Goal: Transaction & Acquisition: Purchase product/service

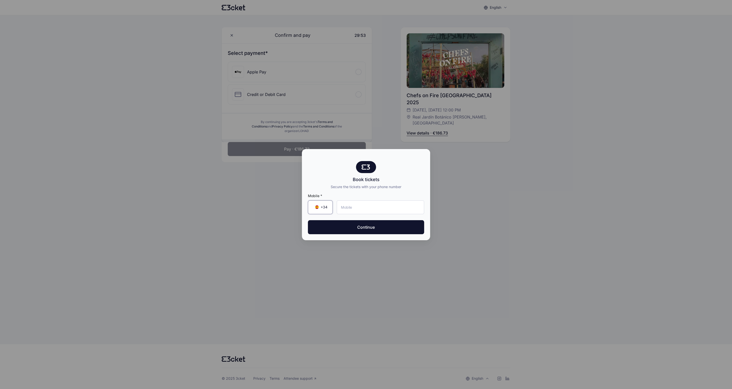
click at [327, 207] on span "+34" at bounding box center [324, 207] width 7 height 5
click at [328, 237] on li "Portugal +351" at bounding box center [346, 234] width 76 height 9
click at [330, 210] on div "+351 ▼" at bounding box center [321, 207] width 26 height 14
click at [350, 210] on input "tel" at bounding box center [381, 207] width 86 height 14
click at [325, 209] on span "+351" at bounding box center [325, 207] width 8 height 5
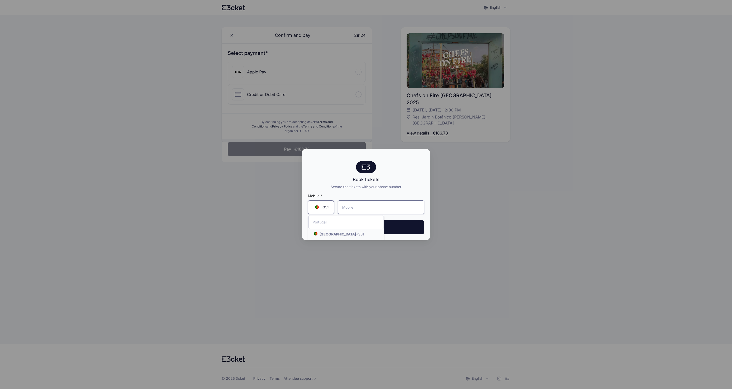
click at [346, 210] on input "tel" at bounding box center [381, 207] width 86 height 14
type input "914 803 654"
click at [369, 232] on button "Continue" at bounding box center [366, 227] width 116 height 14
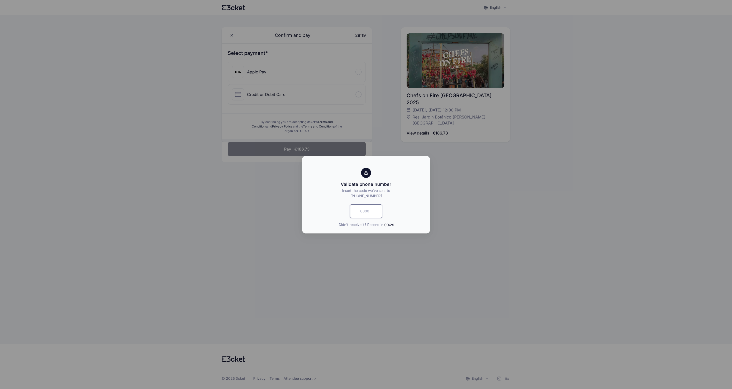
click at [366, 213] on input "text" at bounding box center [366, 211] width 32 height 14
type input "8068"
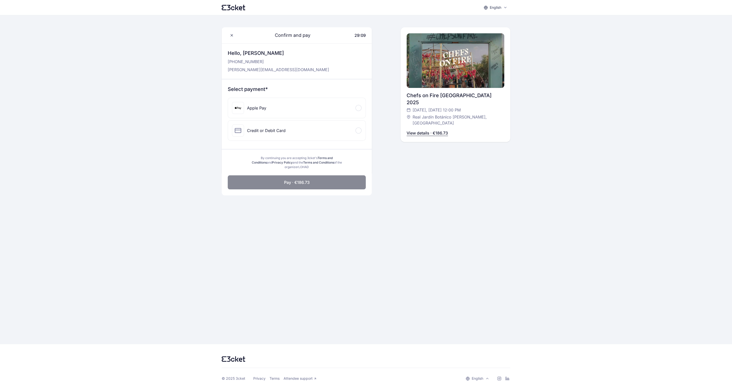
click at [433, 130] on p "View details · €186.73" at bounding box center [427, 133] width 41 height 6
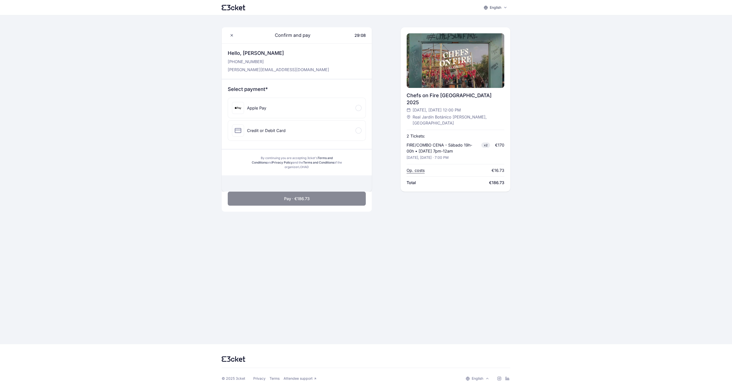
click at [436, 198] on main "Confirm and pay 29:08 Hello, [PERSON_NAME] [PHONE_NUMBER] [PERSON_NAME][EMAIL_A…" at bounding box center [366, 179] width 289 height 329
click at [376, 144] on div "Confirm and pay 29:06 Hello, [PERSON_NAME] [PHONE_NUMBER] [PERSON_NAME][EMAIL_A…" at bounding box center [366, 109] width 289 height 164
